Goal: Find specific page/section: Find specific page/section

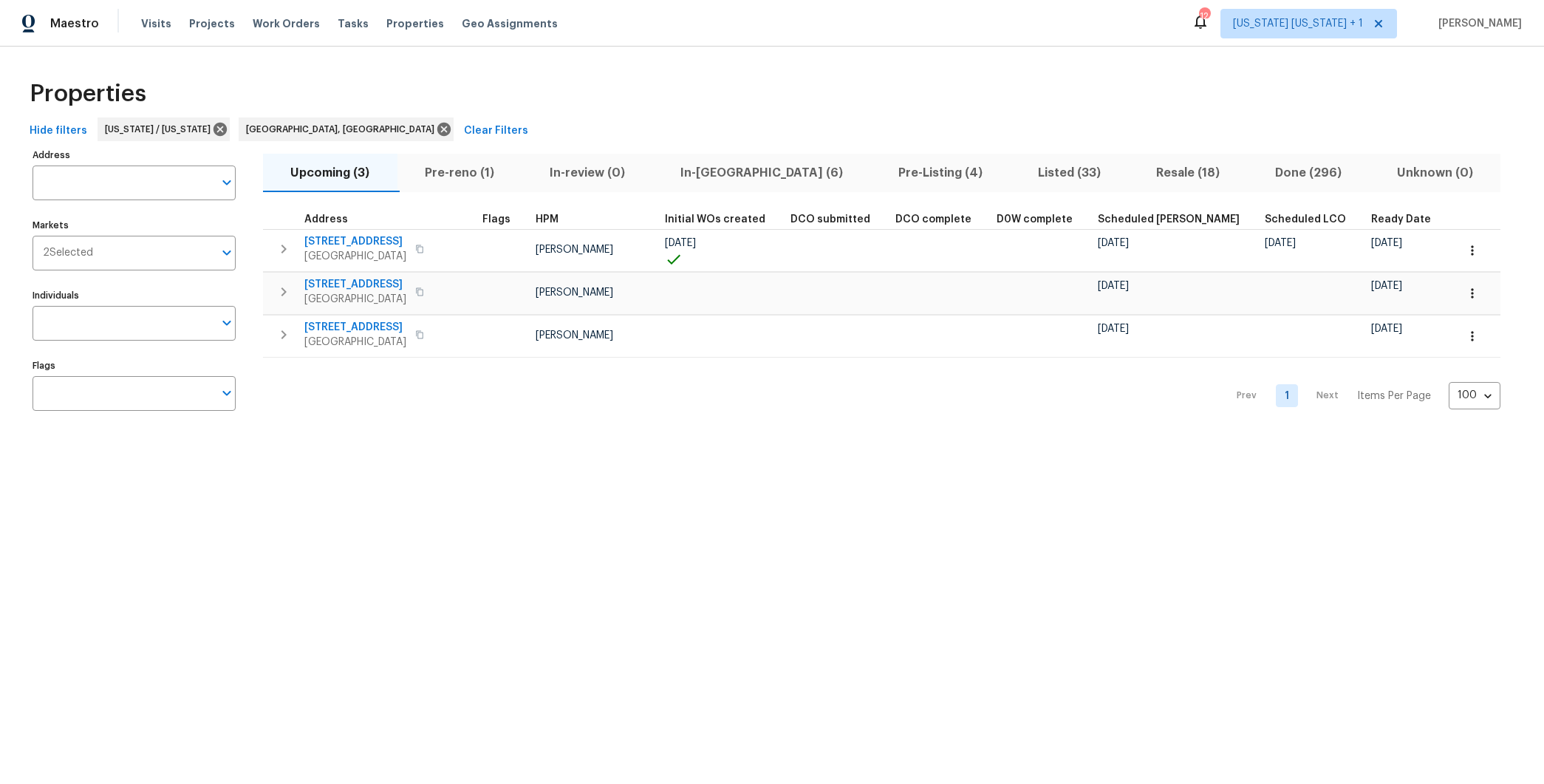
click at [1019, 179] on span "Listed (33)" at bounding box center [1069, 172] width 101 height 20
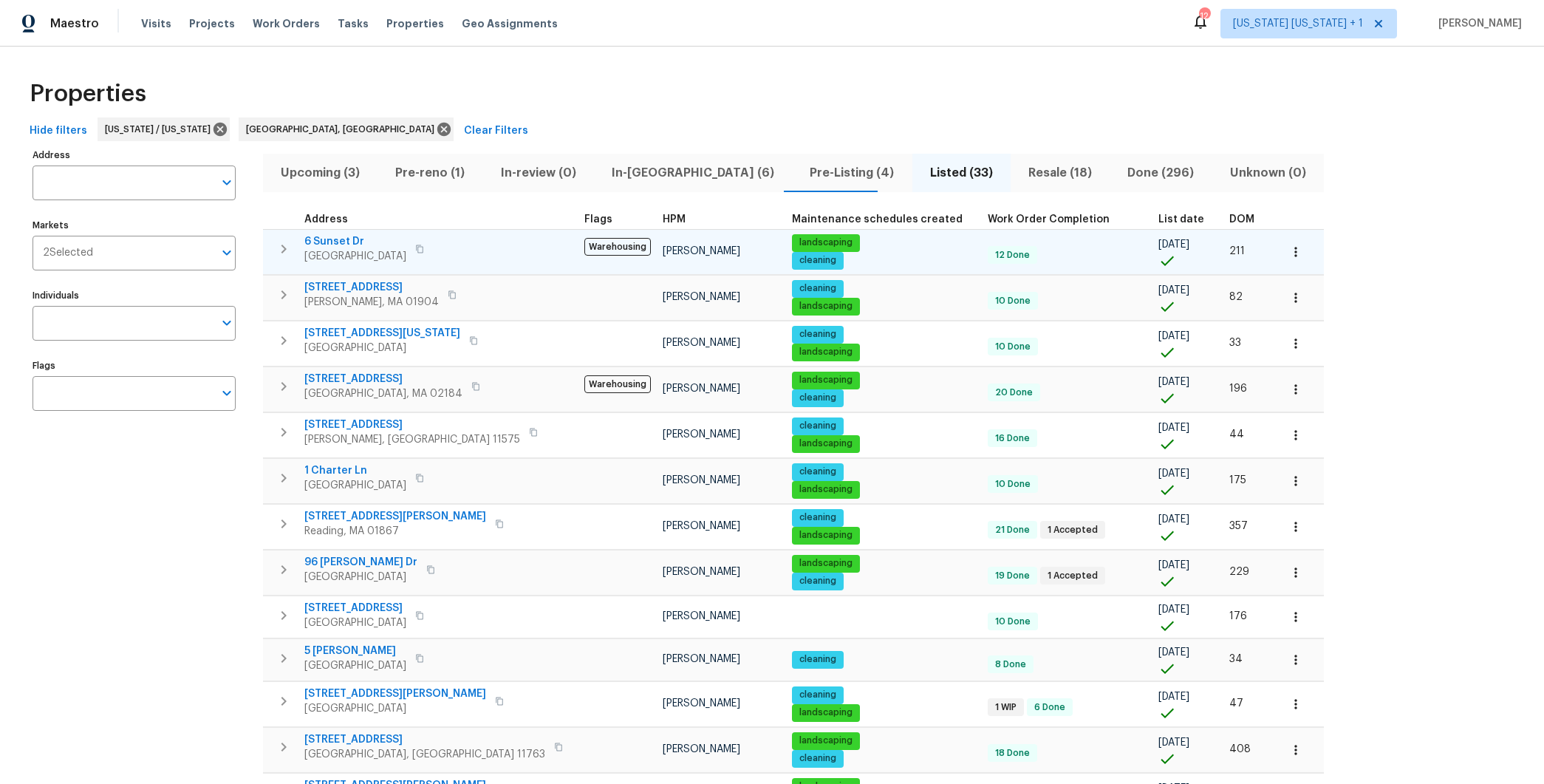
click at [340, 246] on span "6 Sunset Dr" at bounding box center [356, 242] width 102 height 15
click at [1289, 253] on icon "button" at bounding box center [1296, 252] width 15 height 15
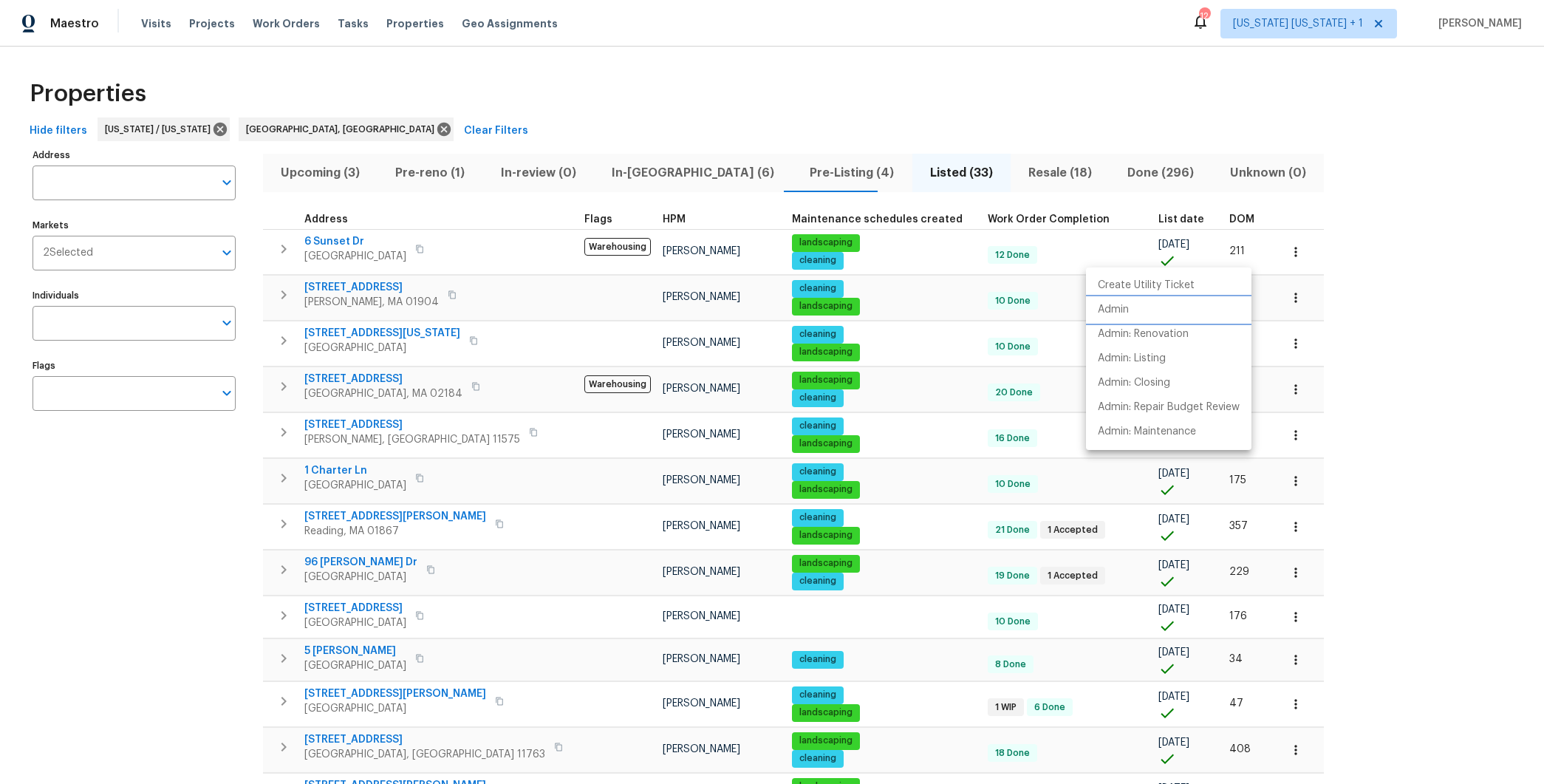
click at [1161, 315] on li "Admin" at bounding box center [1169, 309] width 165 height 24
